Goal: Navigation & Orientation: Find specific page/section

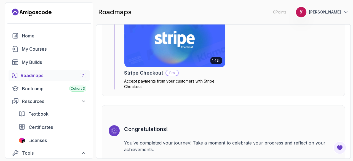
scroll to position [1855, 0]
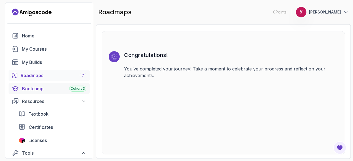
click at [74, 89] on span "Cohort 3" at bounding box center [78, 89] width 14 height 4
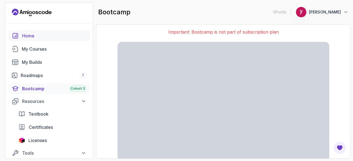
click at [39, 36] on div "Home" at bounding box center [54, 36] width 64 height 7
